Goal: Information Seeking & Learning: Check status

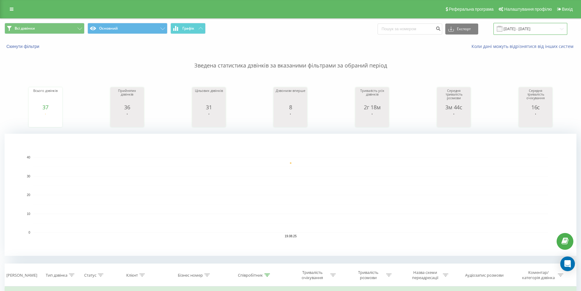
click at [513, 29] on input "19.08.2025 - 19.08.2025" at bounding box center [531, 29] width 74 height 12
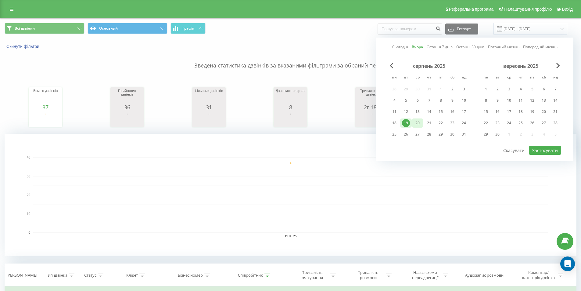
click at [419, 121] on div "20" at bounding box center [418, 123] width 8 height 8
click at [538, 149] on button "Застосувати" at bounding box center [545, 150] width 32 height 9
type input "20.08.2025 - 20.08.2025"
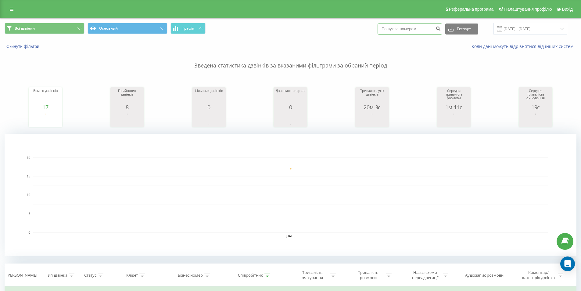
paste input "+380634689171"
click at [395, 28] on input "+380634689171" at bounding box center [410, 28] width 65 height 11
click at [393, 29] on input "+380634689171" at bounding box center [410, 28] width 65 height 11
click at [395, 27] on input "+380634689171" at bounding box center [410, 28] width 65 height 11
click at [418, 30] on input "0634689171" at bounding box center [410, 28] width 65 height 11
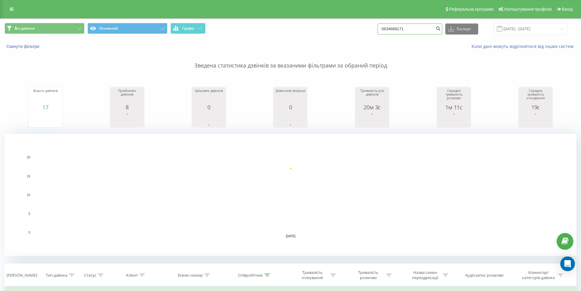
type input "0634689171"
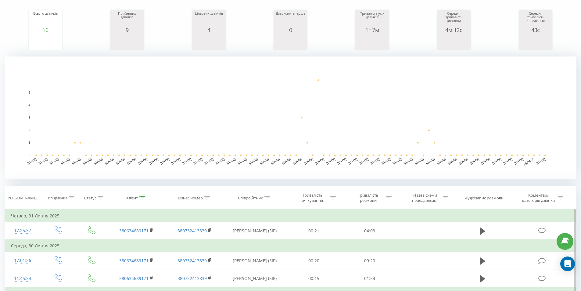
scroll to position [92, 0]
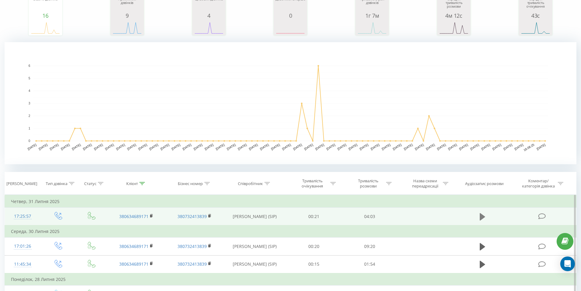
click at [479, 216] on button at bounding box center [482, 216] width 9 height 9
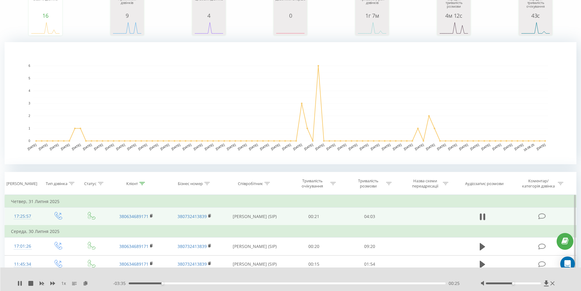
click at [166, 284] on div "00:25" at bounding box center [287, 283] width 317 height 2
click at [168, 283] on div "00:29" at bounding box center [167, 283] width 2 height 2
click at [172, 283] on div "00:33" at bounding box center [287, 283] width 317 height 2
click at [175, 283] on div "00:35" at bounding box center [287, 283] width 317 height 2
click at [178, 283] on div "00:36" at bounding box center [287, 283] width 317 height 2
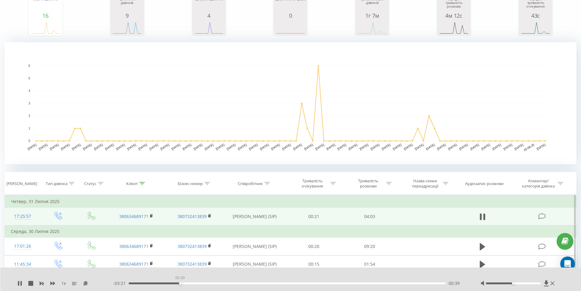
drag, startPoint x: 180, startPoint y: 283, endPoint x: 183, endPoint y: 284, distance: 3.4
click at [180, 283] on div "00:39" at bounding box center [287, 283] width 317 height 2
click at [185, 284] on div "00:42" at bounding box center [287, 283] width 317 height 2
click at [187, 283] on div "00:44" at bounding box center [287, 283] width 317 height 2
click at [190, 283] on div "00:45" at bounding box center [287, 283] width 317 height 2
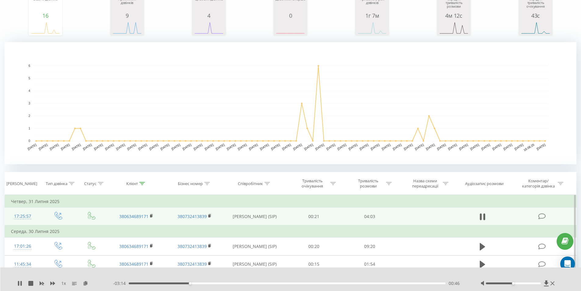
click at [194, 283] on div "00:46" at bounding box center [287, 283] width 317 height 2
click at [197, 283] on div "00:50" at bounding box center [287, 283] width 317 height 2
click at [202, 283] on div "00:56" at bounding box center [287, 283] width 317 height 2
click at [206, 283] on div "00:58" at bounding box center [287, 283] width 317 height 2
click at [211, 284] on div "00:59" at bounding box center [287, 283] width 317 height 2
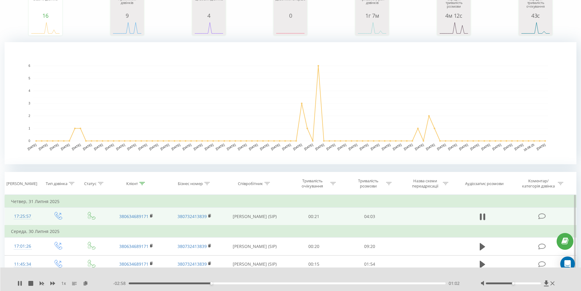
click at [215, 283] on div "01:02" at bounding box center [287, 283] width 317 height 2
click at [219, 283] on div "01:06" at bounding box center [287, 283] width 317 height 2
click at [223, 283] on div "01:08" at bounding box center [287, 283] width 317 height 2
click at [227, 283] on div "01:12" at bounding box center [287, 283] width 317 height 2
click at [233, 283] on div "01:19" at bounding box center [287, 283] width 317 height 2
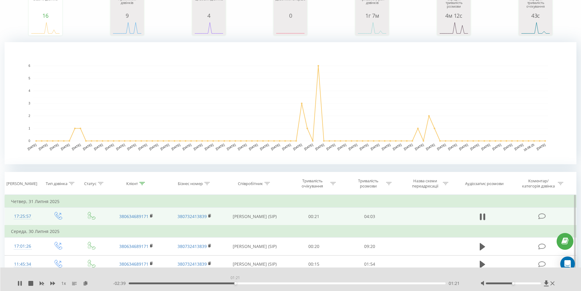
click at [235, 283] on div "01:21" at bounding box center [287, 283] width 317 height 2
click at [240, 283] on div "01:21" at bounding box center [287, 283] width 317 height 2
click at [245, 283] on div "01:26" at bounding box center [287, 283] width 317 height 2
click at [248, 283] on div "01:28" at bounding box center [287, 283] width 317 height 2
click at [250, 283] on div "01:31" at bounding box center [287, 283] width 317 height 2
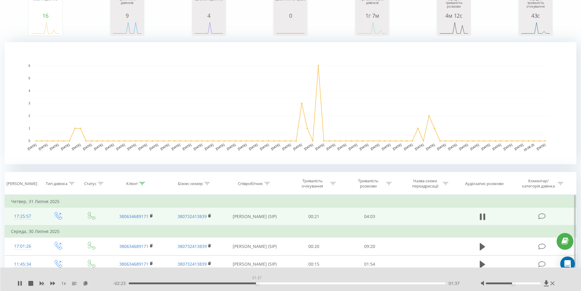
click at [257, 283] on div "01:37" at bounding box center [287, 283] width 317 height 2
click at [259, 283] on div "01:39" at bounding box center [259, 283] width 2 height 2
click at [261, 282] on div "01:39" at bounding box center [287, 283] width 317 height 2
click at [263, 282] on div "01:41" at bounding box center [287, 283] width 317 height 2
click at [269, 284] on div "01:42" at bounding box center [287, 283] width 317 height 2
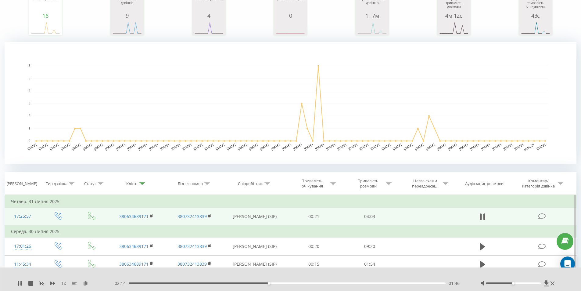
click at [270, 284] on div "01:46" at bounding box center [269, 283] width 2 height 2
click at [275, 284] on div "01:48" at bounding box center [287, 283] width 317 height 2
click at [279, 283] on div "01:54" at bounding box center [287, 283] width 317 height 2
click at [284, 283] on div "01:58" at bounding box center [287, 283] width 317 height 2
click at [287, 283] on div "02:00" at bounding box center [287, 283] width 317 height 2
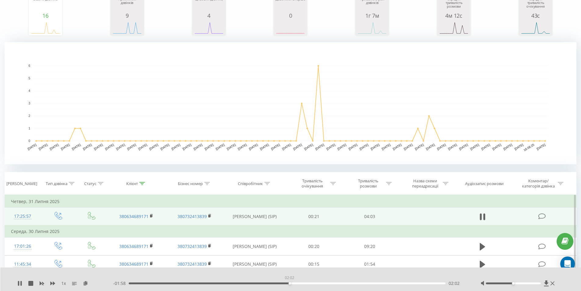
click at [290, 282] on div "02:02" at bounding box center [287, 283] width 317 height 2
click at [292, 282] on div "02:03" at bounding box center [287, 283] width 317 height 2
click at [294, 283] on div "02:04" at bounding box center [287, 283] width 317 height 2
click at [300, 283] on div "02:10" at bounding box center [287, 283] width 317 height 2
click at [304, 283] on div "02:10" at bounding box center [287, 283] width 317 height 2
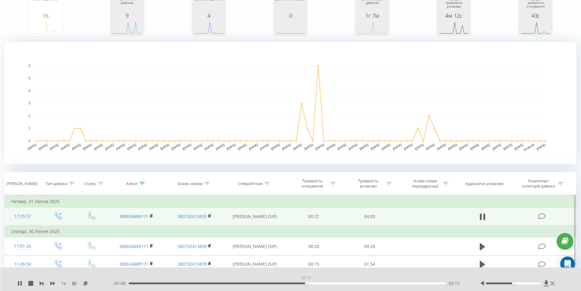
click at [306, 283] on div "02:15" at bounding box center [287, 283] width 317 height 2
click at [316, 282] on div "02:19" at bounding box center [287, 283] width 317 height 2
click at [321, 283] on div "02:23" at bounding box center [287, 283] width 317 height 2
click at [326, 282] on div "02:30" at bounding box center [287, 283] width 317 height 2
click at [331, 283] on div "02:31" at bounding box center [287, 283] width 317 height 2
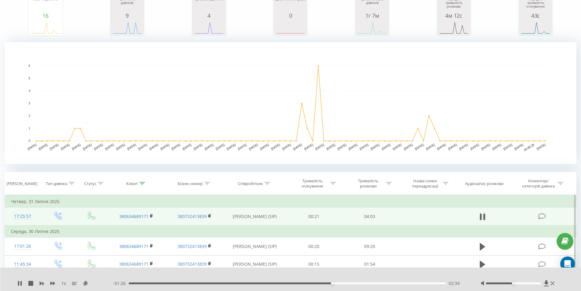
click at [335, 283] on div "02:34" at bounding box center [287, 283] width 317 height 2
click at [348, 282] on div "02:45" at bounding box center [287, 283] width 317 height 2
click at [350, 282] on div "02:47" at bounding box center [349, 283] width 2 height 2
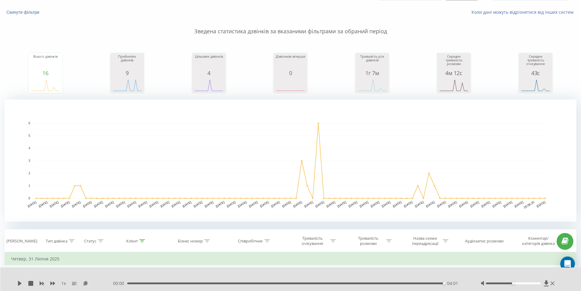
scroll to position [0, 0]
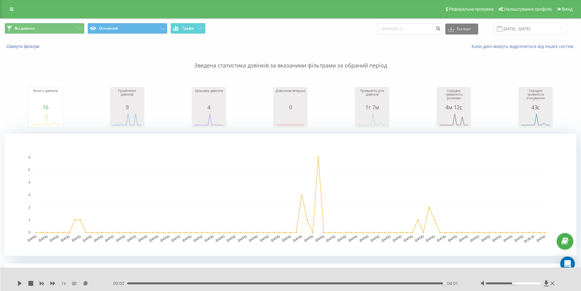
click at [13, 4] on div "Реферальна програма Налаштування профілю Вихід" at bounding box center [290, 9] width 581 height 18
click at [12, 4] on div "Реферальна програма Налаштування профілю Вихід" at bounding box center [290, 9] width 581 height 18
click at [12, 6] on link at bounding box center [11, 9] width 11 height 9
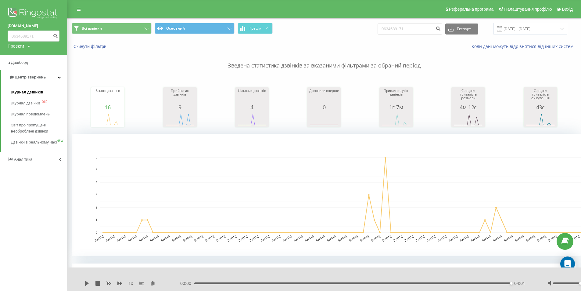
click at [22, 92] on span "Журнал дзвінків" at bounding box center [27, 92] width 32 height 6
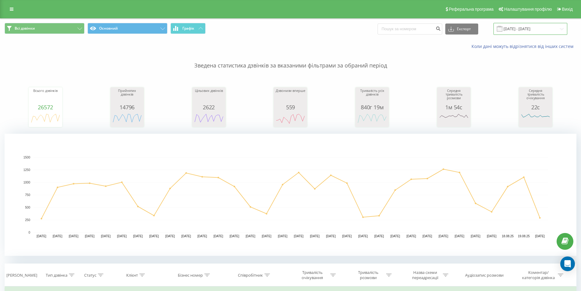
click at [558, 27] on input "20.07.2025 - 20.08.2025" at bounding box center [531, 29] width 74 height 12
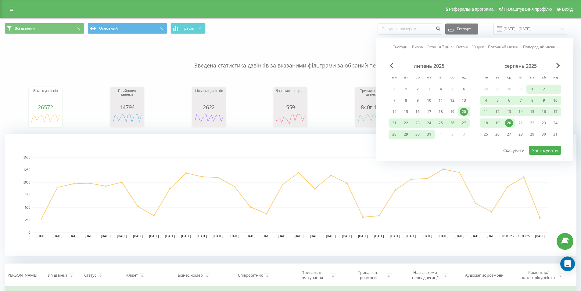
click at [508, 123] on div "20" at bounding box center [509, 123] width 8 height 8
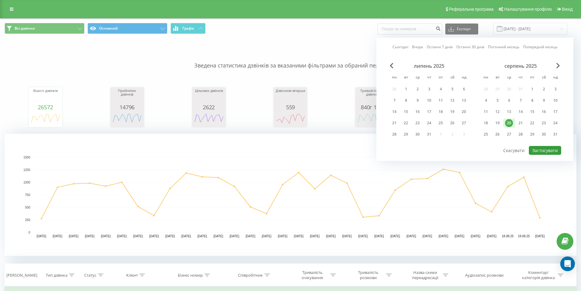
click at [543, 147] on button "Застосувати" at bounding box center [545, 150] width 32 height 9
type input "20.08.2025 - 20.08.2025"
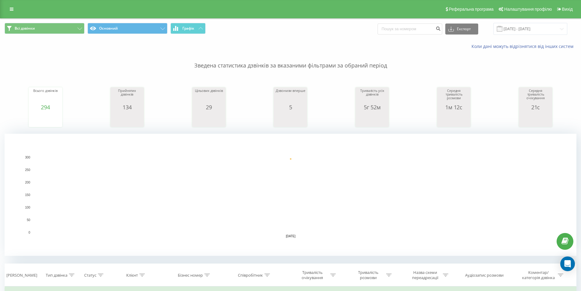
scroll to position [92, 0]
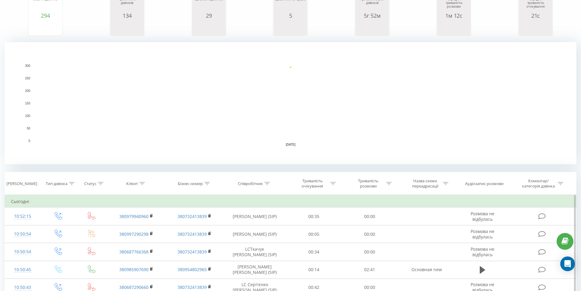
drag, startPoint x: 267, startPoint y: 183, endPoint x: 259, endPoint y: 197, distance: 16.8
click at [265, 184] on icon at bounding box center [267, 183] width 5 height 3
click at [246, 226] on input "text" at bounding box center [255, 227] width 54 height 11
type input "гаврилович"
click at [258, 240] on button "OK" at bounding box center [268, 240] width 26 height 8
